Goal: Task Accomplishment & Management: Manage account settings

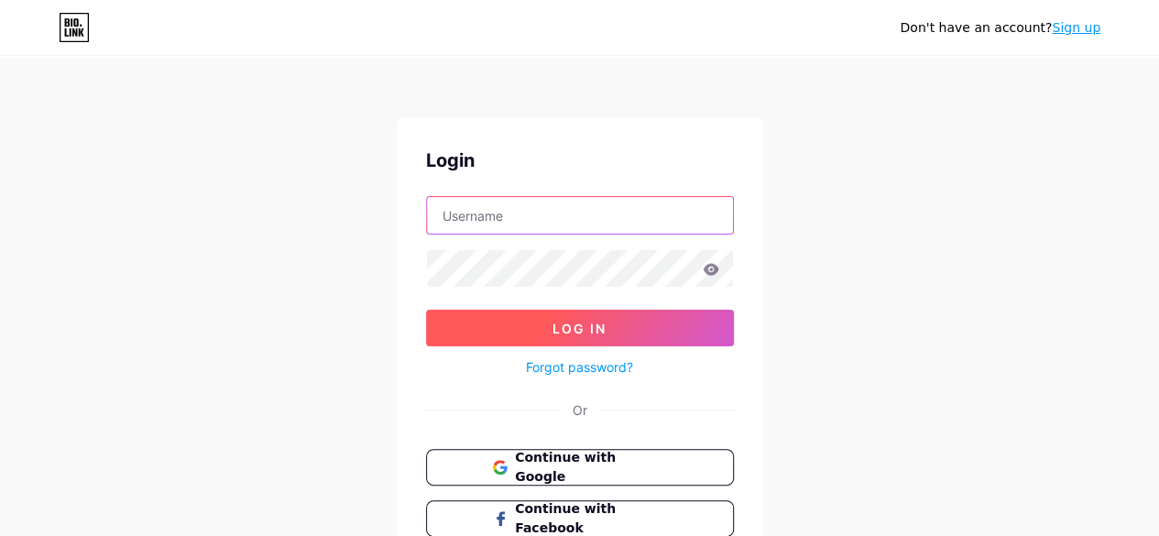
type input "[EMAIL_ADDRESS][DOMAIN_NAME]"
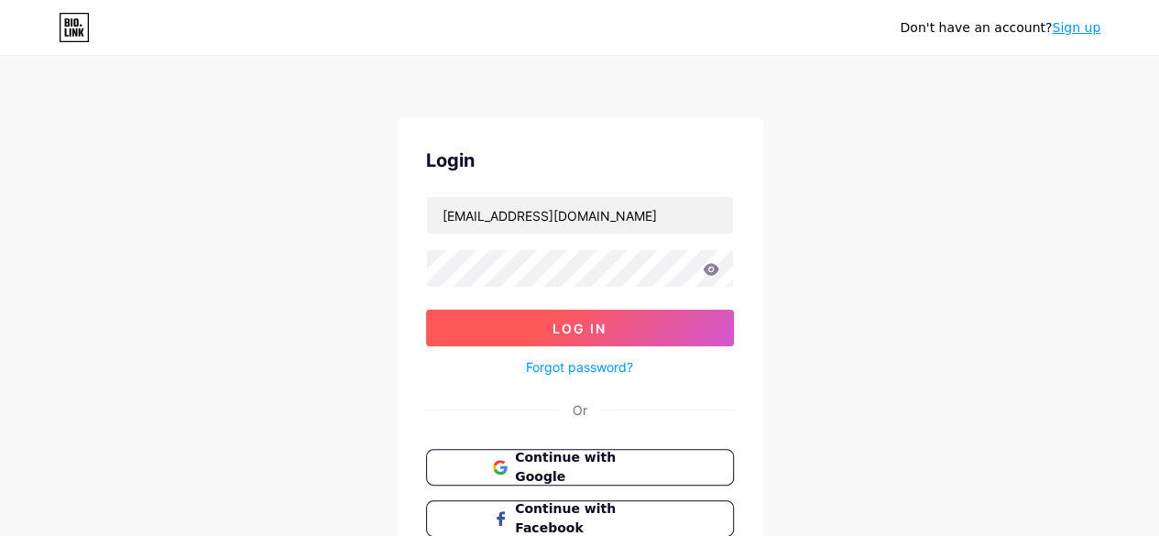
click at [599, 321] on span "Log In" at bounding box center [579, 329] width 54 height 16
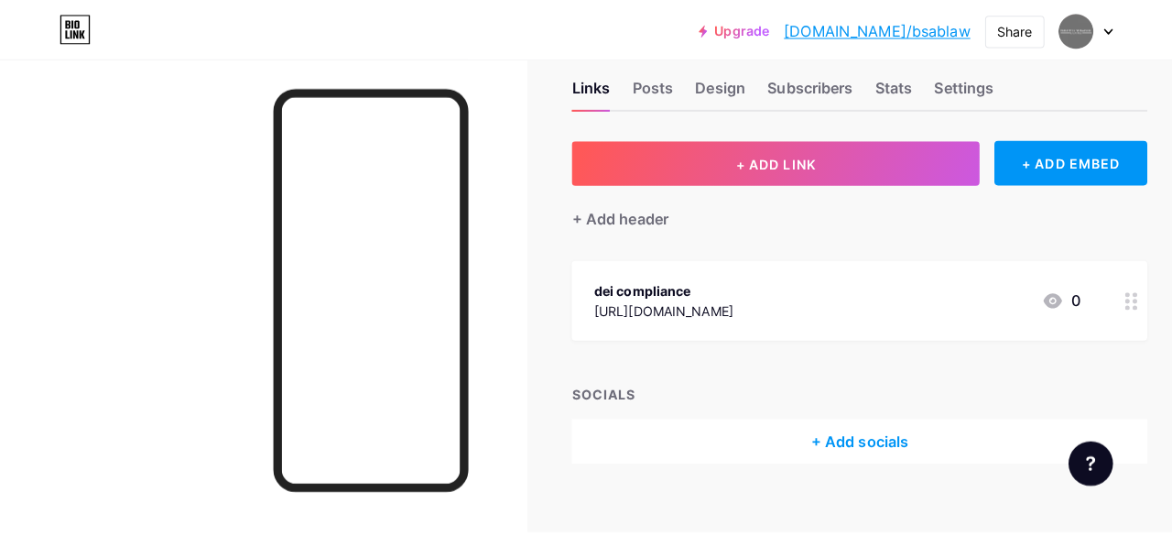
scroll to position [34, 0]
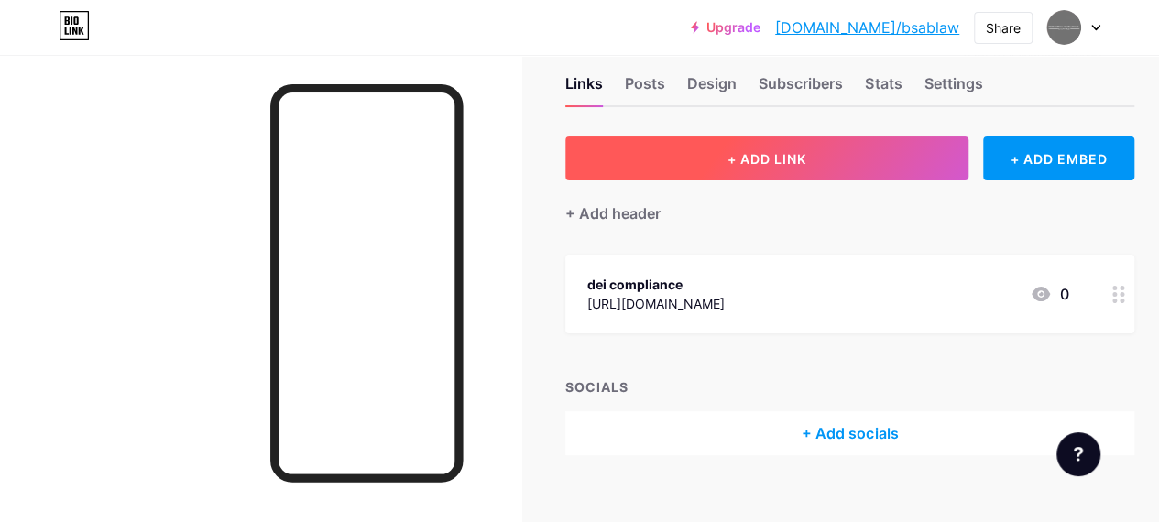
click at [736, 173] on button "+ ADD LINK" at bounding box center [766, 158] width 403 height 44
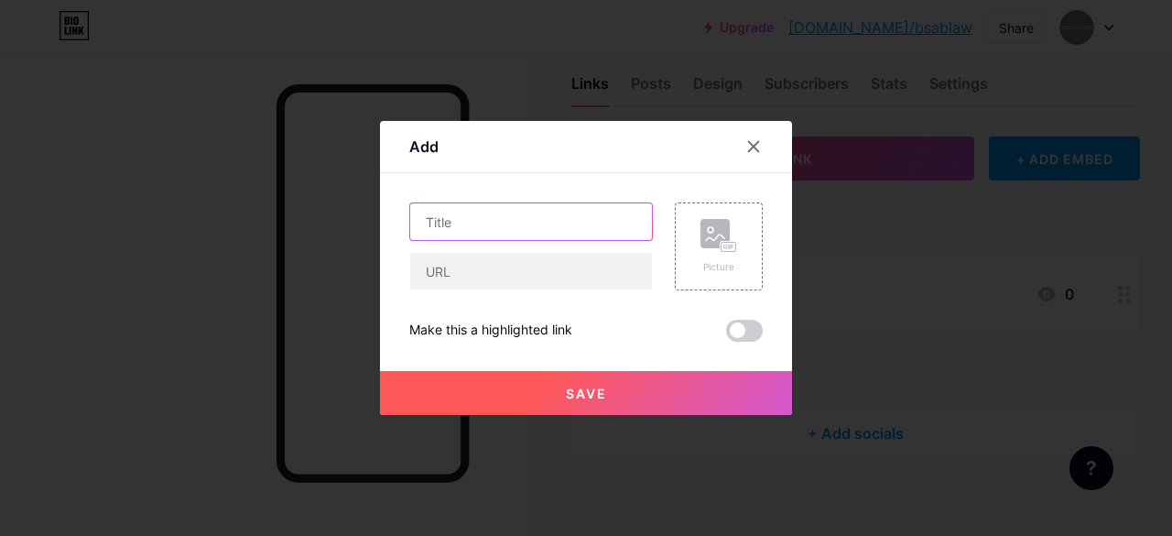
paste input "employment litigation defense attorney nyc"
click at [471, 221] on input "employment litigation defense attorney nyc" at bounding box center [531, 221] width 242 height 37
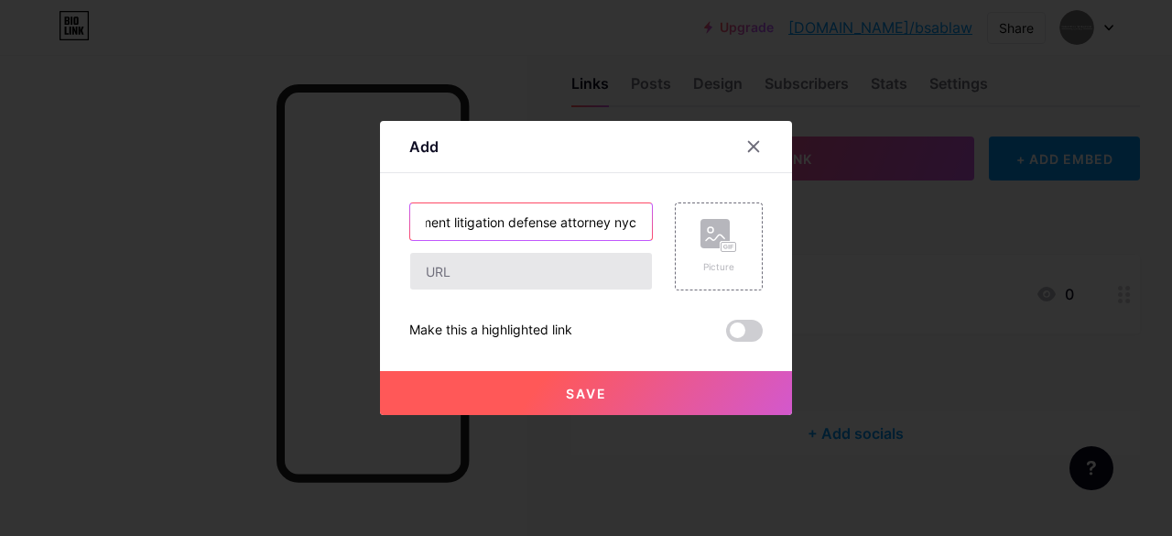
type input "employment litigation defense attorney nyc"
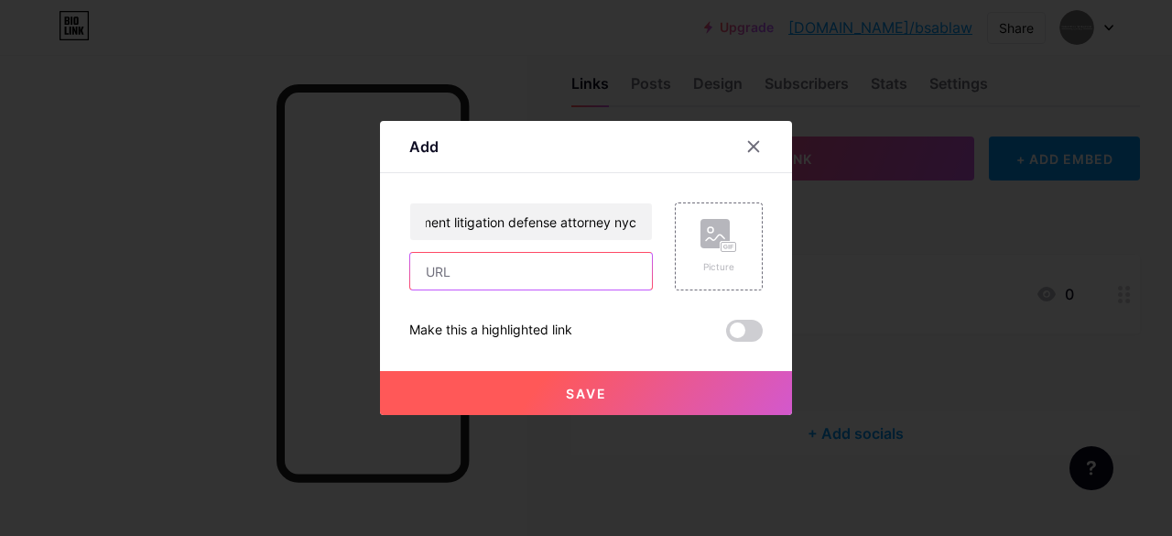
scroll to position [0, 0]
click at [452, 259] on input "text" at bounding box center [531, 271] width 242 height 37
paste input "[URL][DOMAIN_NAME]"
type input "[URL][DOMAIN_NAME]"
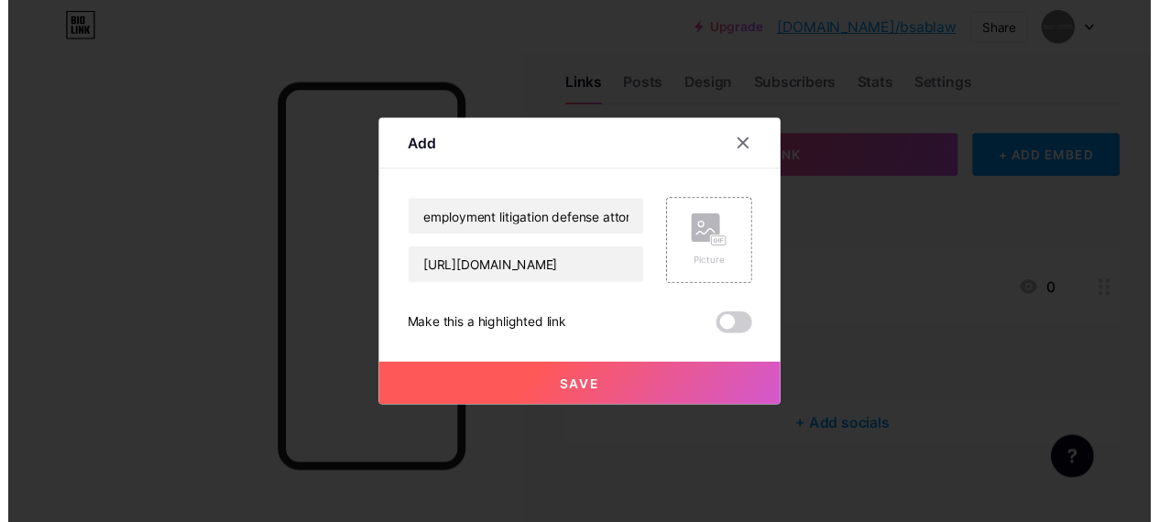
scroll to position [0, 0]
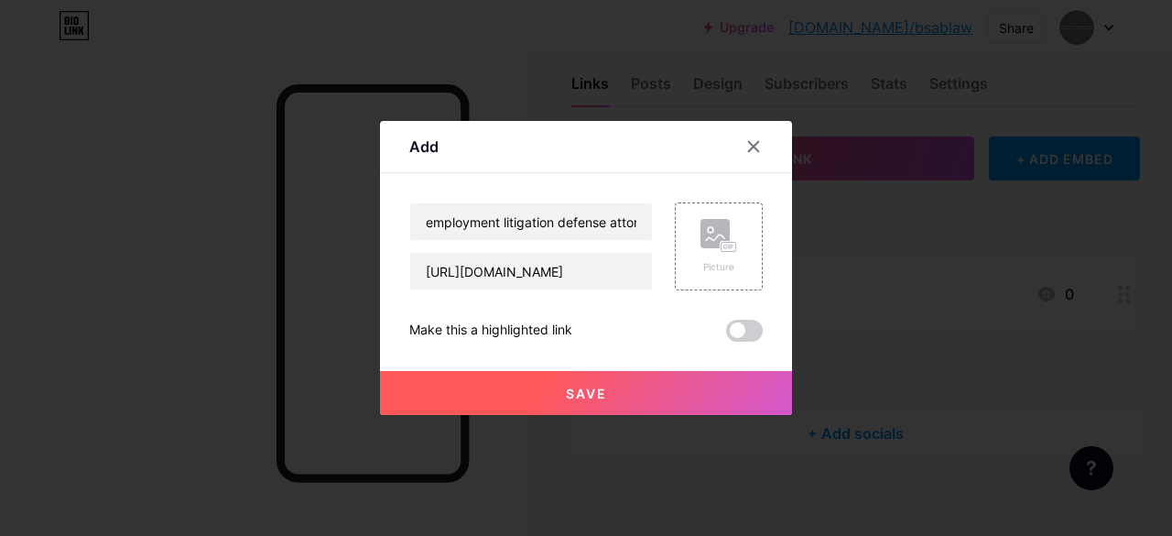
click at [516, 409] on button "Save" at bounding box center [586, 393] width 412 height 44
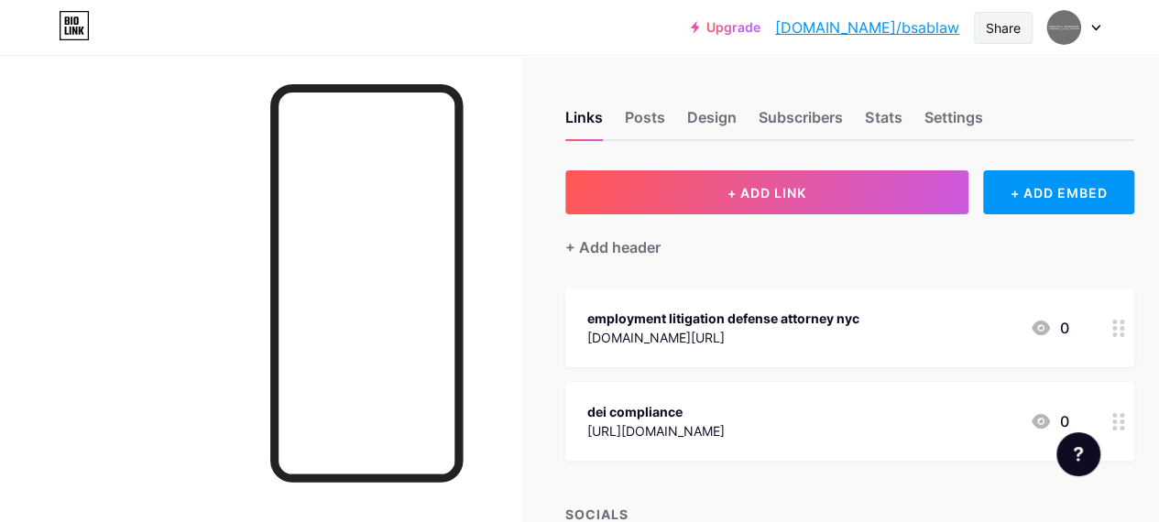
click at [1005, 21] on div "Share" at bounding box center [1003, 27] width 35 height 19
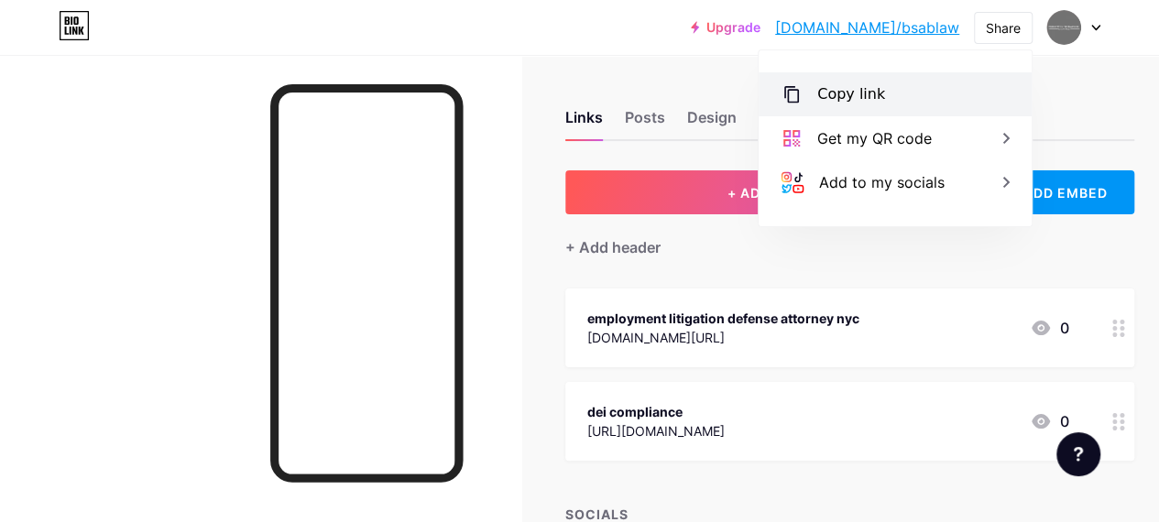
click at [863, 94] on div "Copy link" at bounding box center [851, 94] width 68 height 22
